Goal: Task Accomplishment & Management: Use online tool/utility

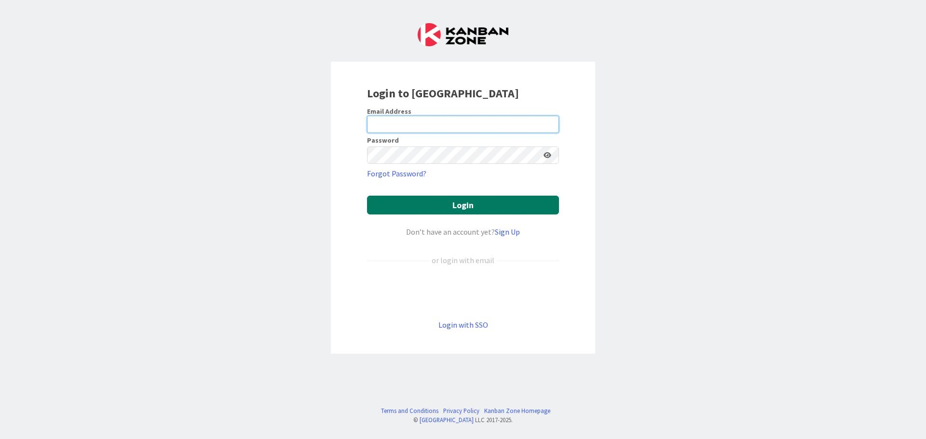
type input "[EMAIL_ADDRESS][DOMAIN_NAME]"
click at [487, 206] on button "Login" at bounding box center [463, 205] width 192 height 19
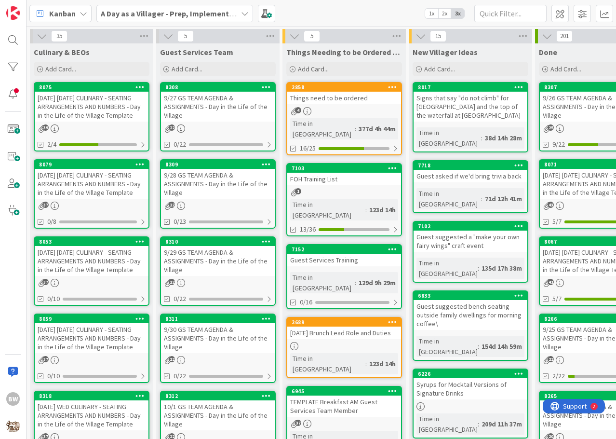
click at [85, 169] on div "8079" at bounding box center [92, 164] width 114 height 9
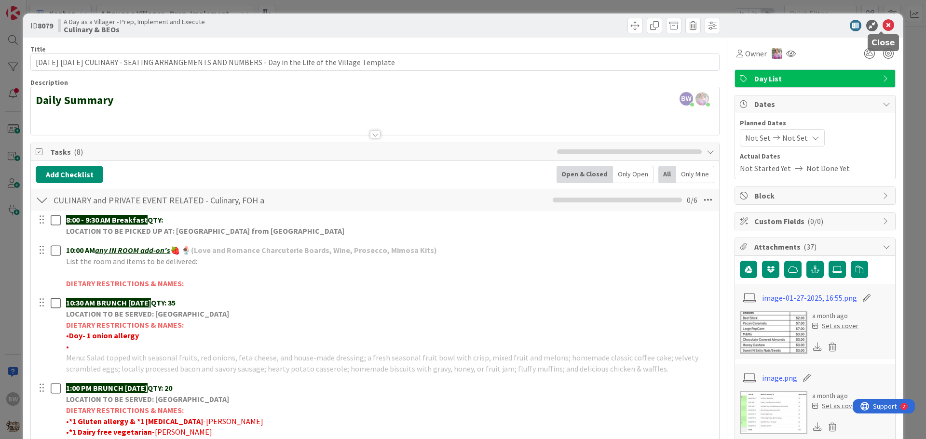
click at [883, 25] on icon at bounding box center [888, 26] width 12 height 12
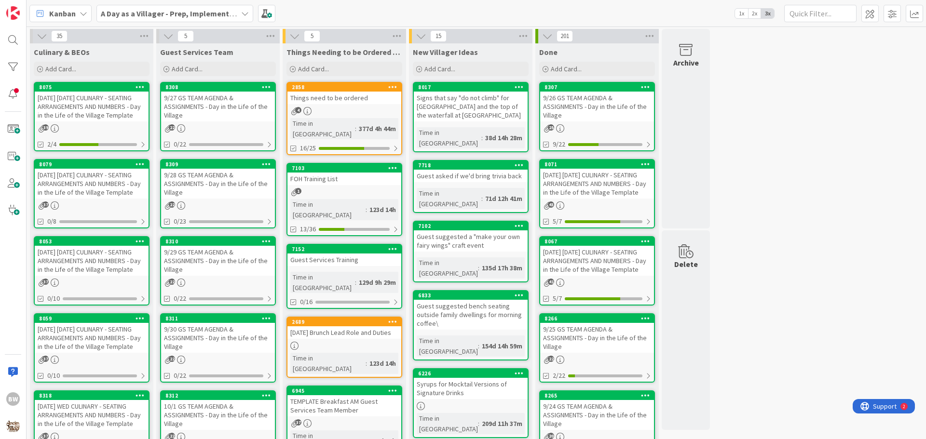
click at [89, 256] on div "[DATE] [DATE] CULINARY - SEATING ARRANGEMENTS AND NUMBERS - Day in the Life of …" at bounding box center [92, 261] width 114 height 30
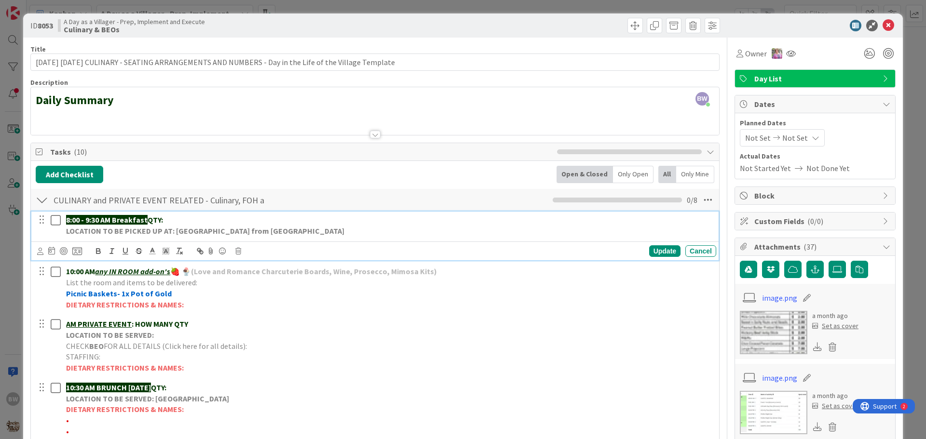
click at [186, 215] on p "8:00 - 9:30 AM Breakfast QTY:" at bounding box center [389, 220] width 646 height 11
click at [655, 252] on div "Update" at bounding box center [664, 251] width 31 height 12
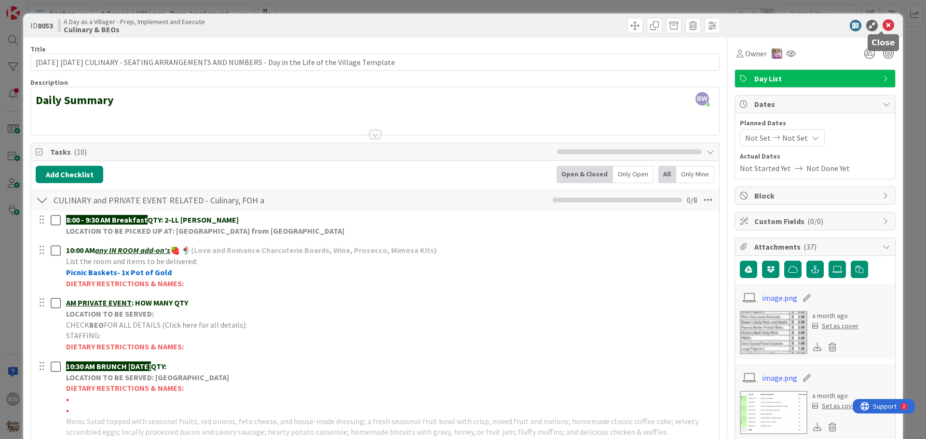
click at [882, 25] on icon at bounding box center [888, 26] width 12 height 12
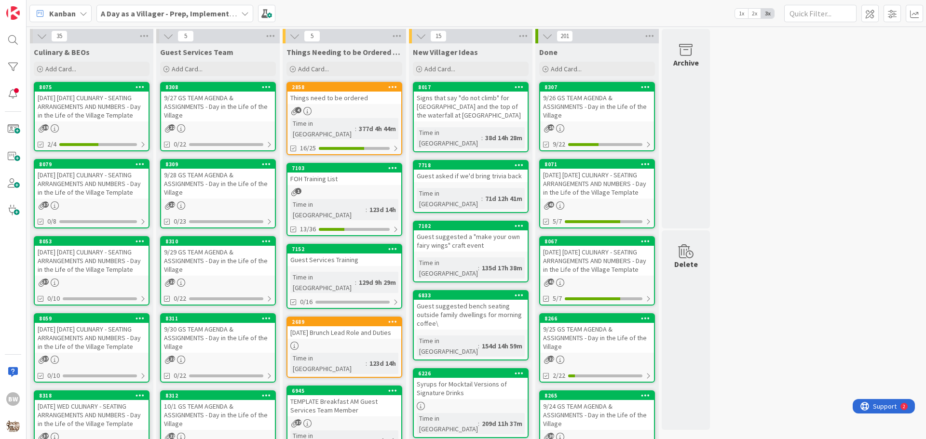
click at [89, 169] on div "8079" at bounding box center [92, 164] width 114 height 9
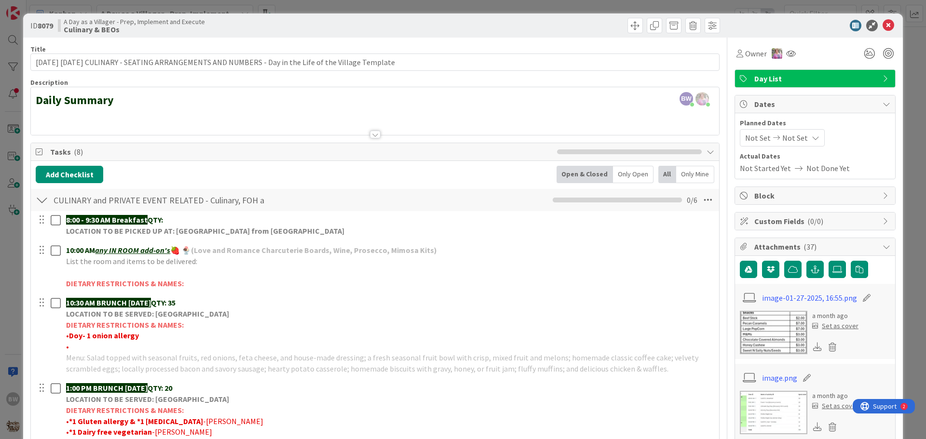
click at [888, 23] on div at bounding box center [810, 26] width 171 height 12
click at [882, 24] on icon at bounding box center [888, 26] width 12 height 12
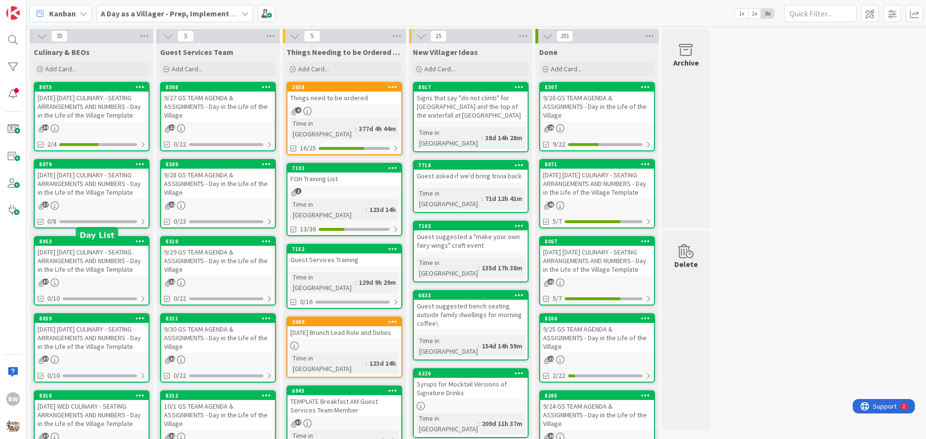
click at [82, 245] on div "8053" at bounding box center [93, 241] width 109 height 7
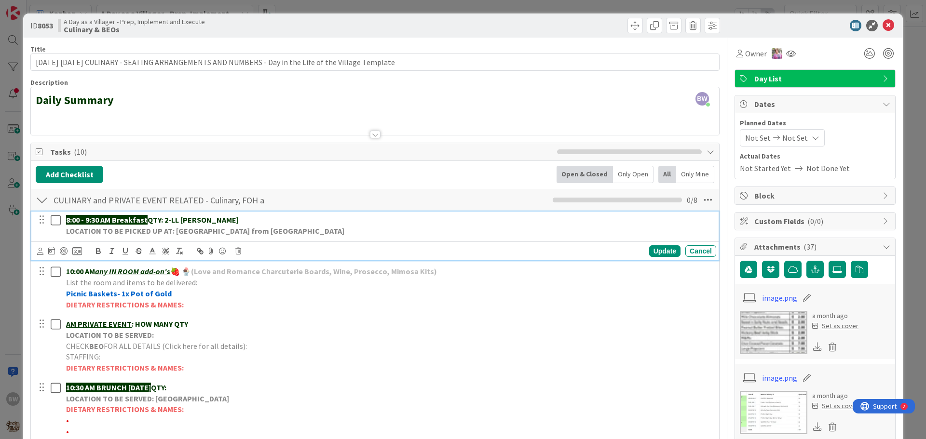
click at [208, 218] on p "8:00 - 9:30 AM Breakfast QTY: 2-[PERSON_NAME]" at bounding box center [389, 220] width 646 height 11
click at [661, 250] on div "Update" at bounding box center [664, 251] width 31 height 12
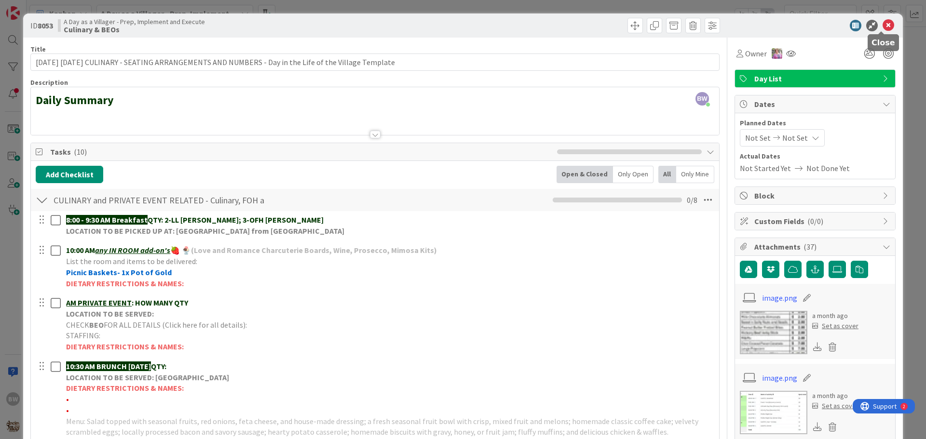
click at [883, 24] on icon at bounding box center [888, 26] width 12 height 12
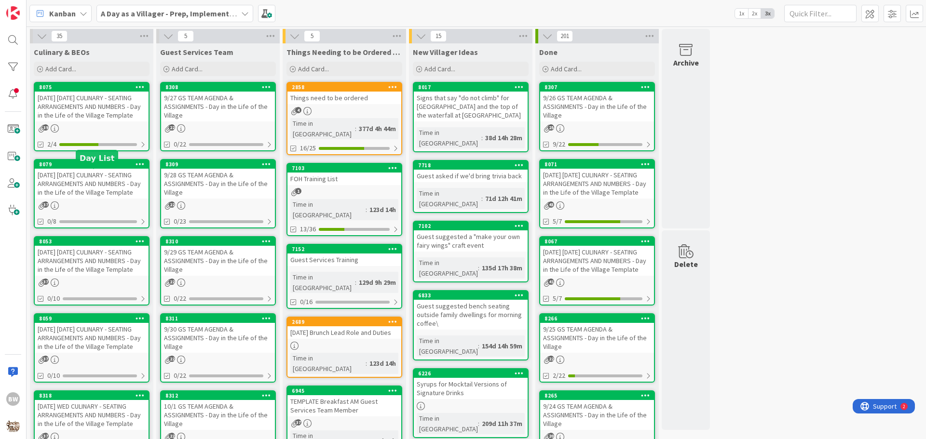
click at [81, 168] on div "8079" at bounding box center [93, 164] width 109 height 7
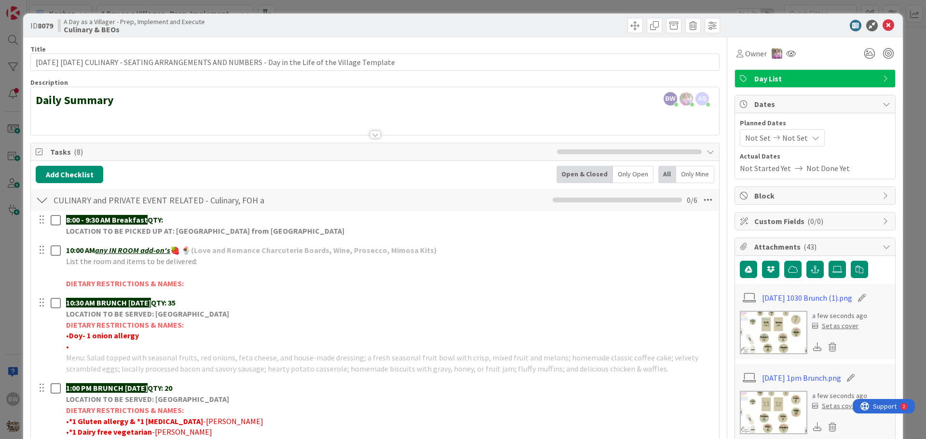
click at [373, 133] on div at bounding box center [375, 135] width 11 height 8
